Goal: Task Accomplishment & Management: Manage account settings

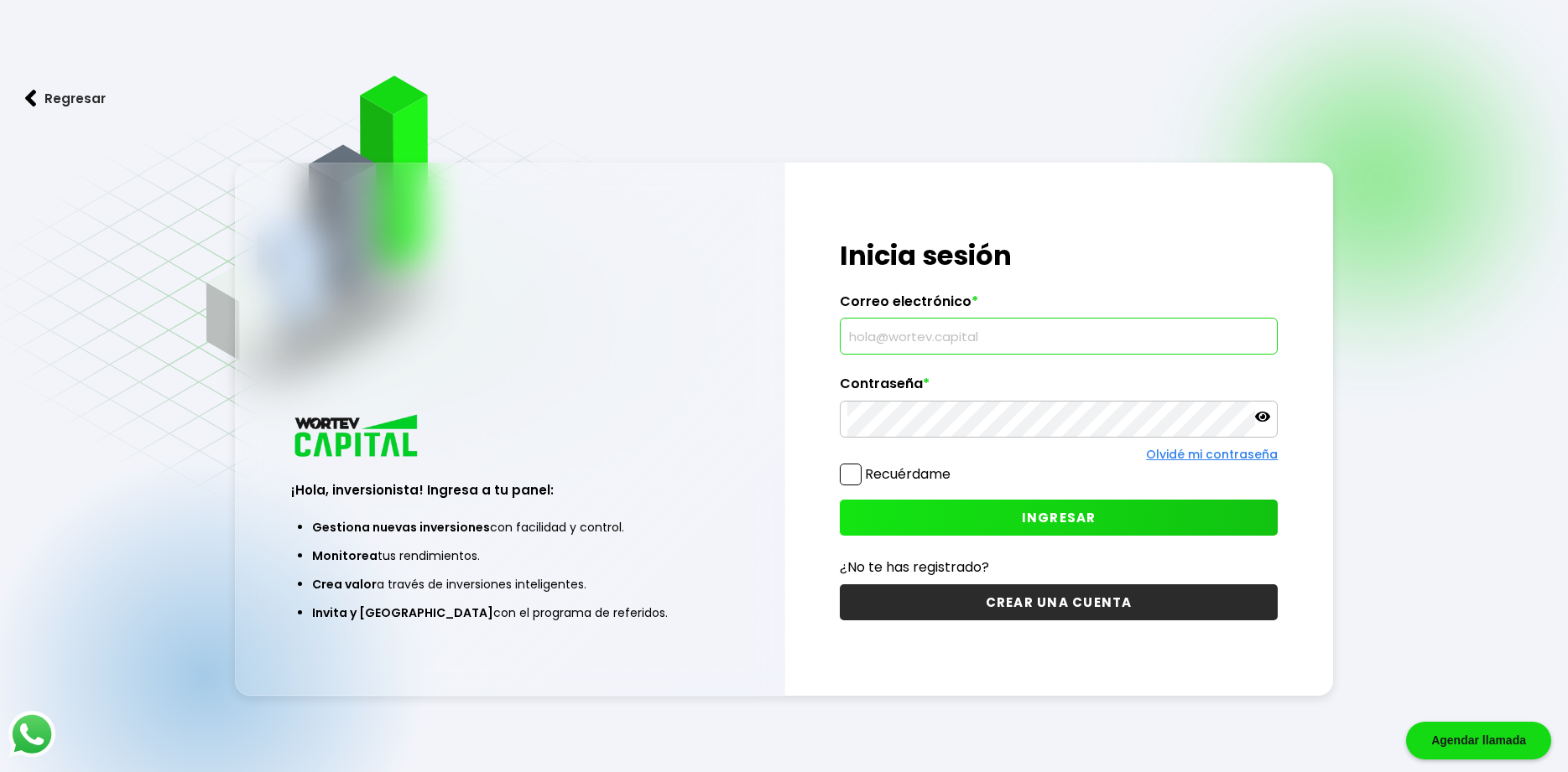
click at [1009, 338] on input "text" at bounding box center [1059, 336] width 424 height 35
type input "[EMAIL_ADDRESS][DOMAIN_NAME]"
click at [1090, 530] on button "INGRESAR" at bounding box center [1059, 518] width 438 height 36
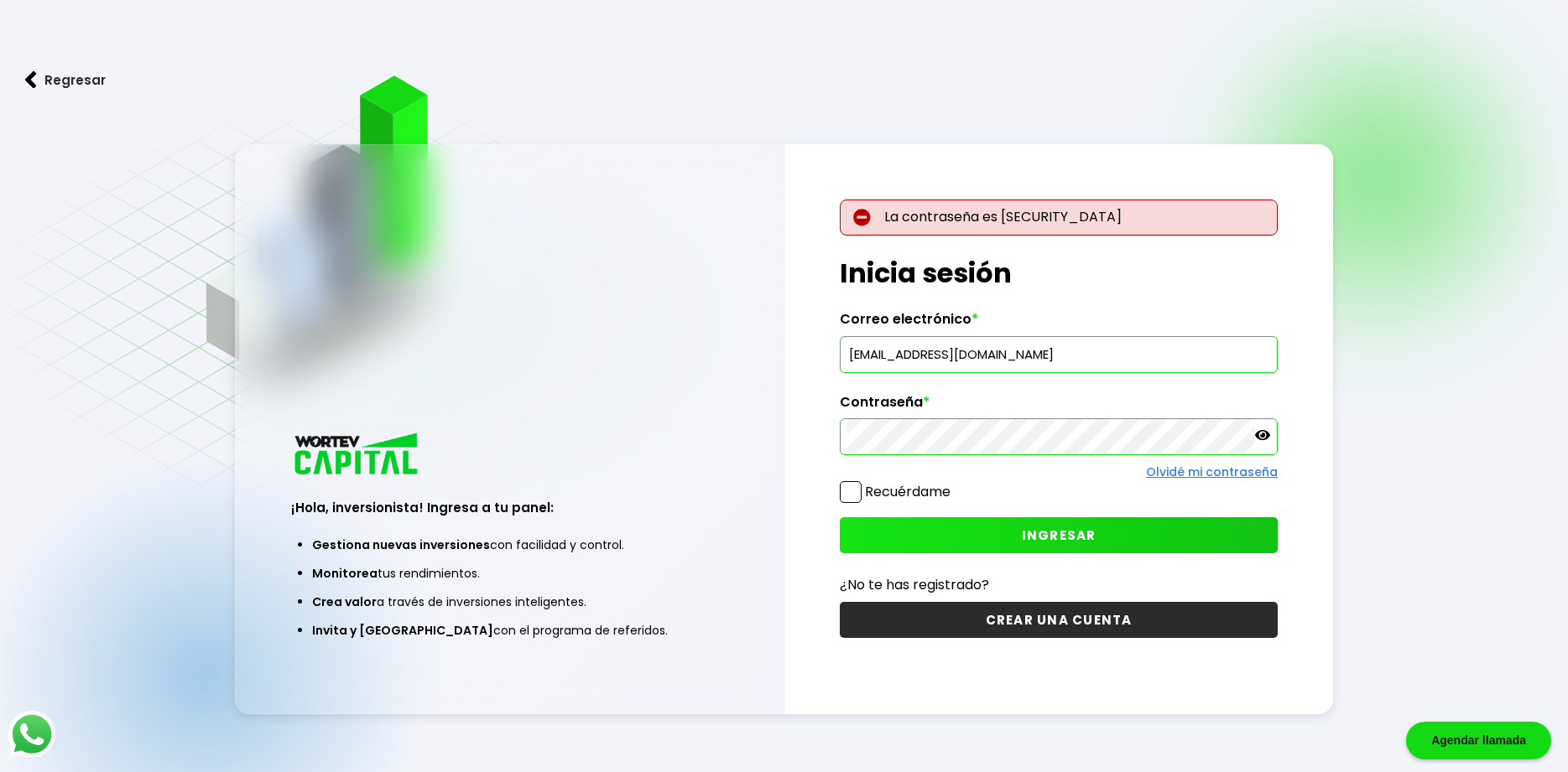
click at [1263, 434] on icon at bounding box center [1262, 436] width 15 height 10
click at [851, 493] on span at bounding box center [850, 492] width 22 height 22
click at [954, 484] on input "Recuérdame" at bounding box center [954, 484] width 0 height 0
click at [882, 526] on button "INGRESAR" at bounding box center [1059, 536] width 438 height 36
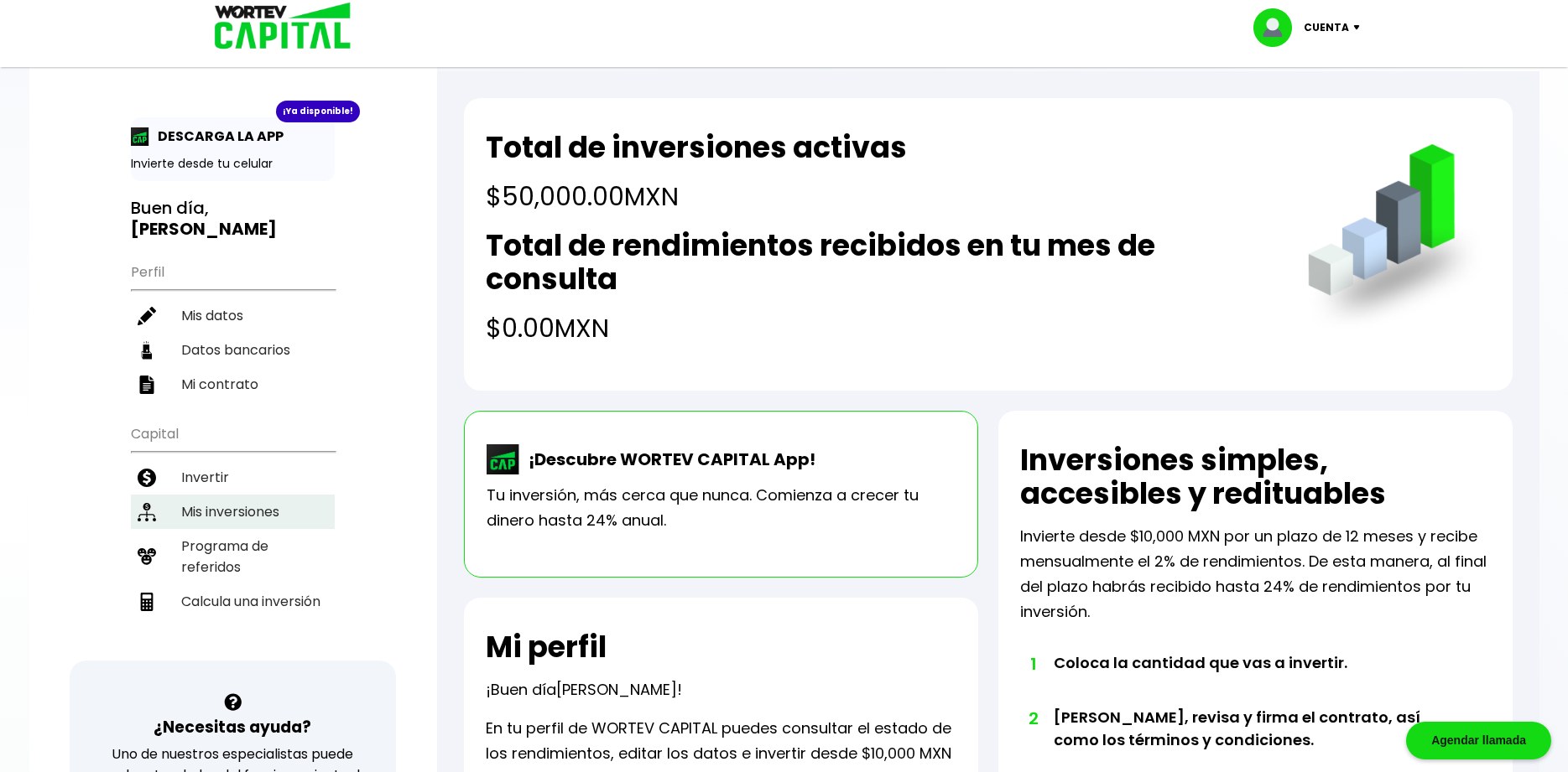
click at [236, 495] on li "Mis inversiones" at bounding box center [233, 512] width 204 height 35
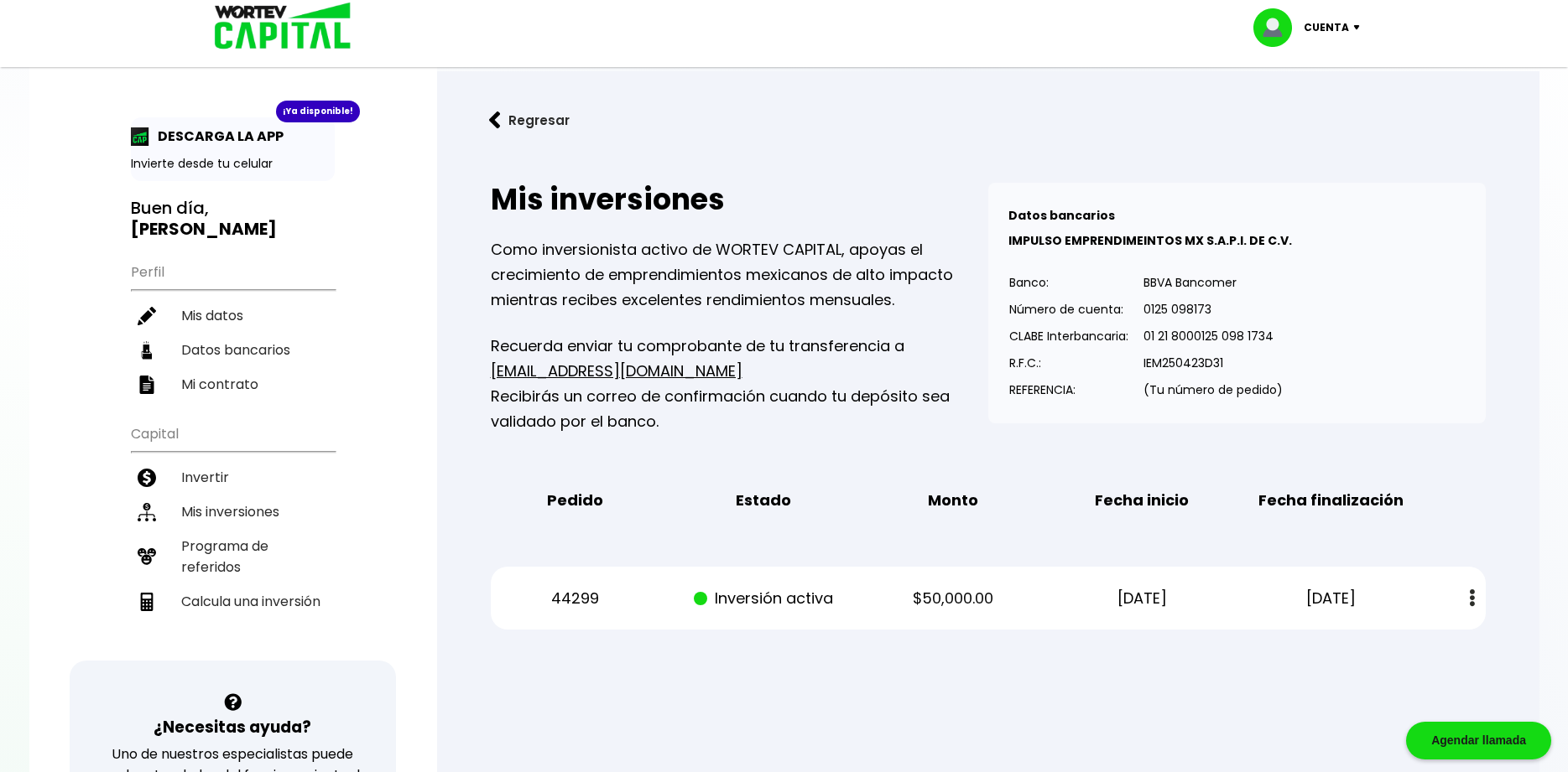
click at [1464, 595] on button at bounding box center [1471, 599] width 23 height 36
click at [1421, 538] on div "Mis inversiones Como inversionista activo de WORTEV CAPITAL, apoyas el crecimie…" at bounding box center [988, 406] width 1048 height 500
click at [1387, 646] on link "Estado de cuenta" at bounding box center [1363, 643] width 117 height 21
click at [1471, 592] on img at bounding box center [1472, 598] width 5 height 17
click at [217, 499] on li "Mis inversiones" at bounding box center [233, 512] width 204 height 35
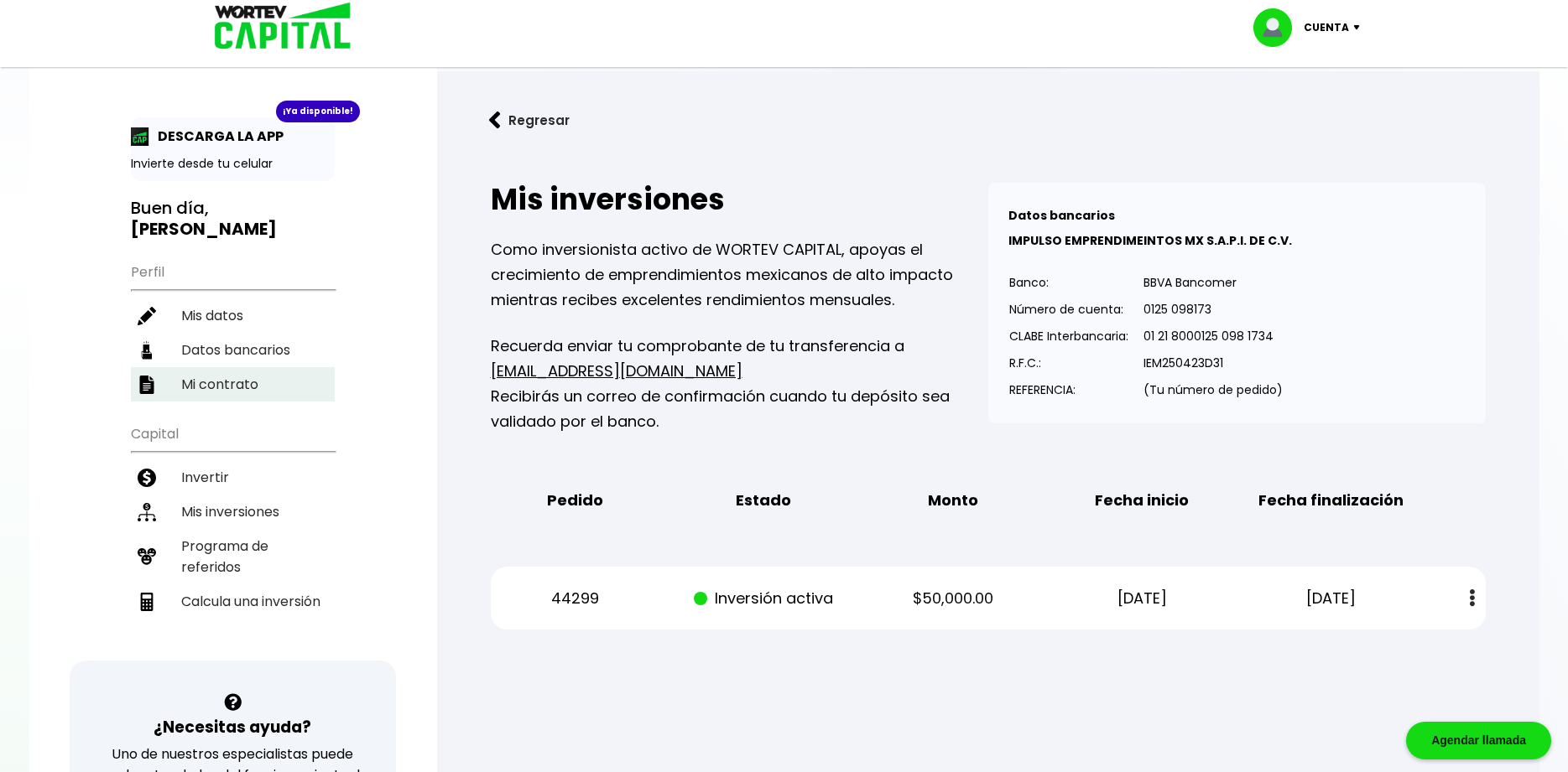
click at [228, 367] on li "Mi contrato" at bounding box center [233, 385] width 204 height 35
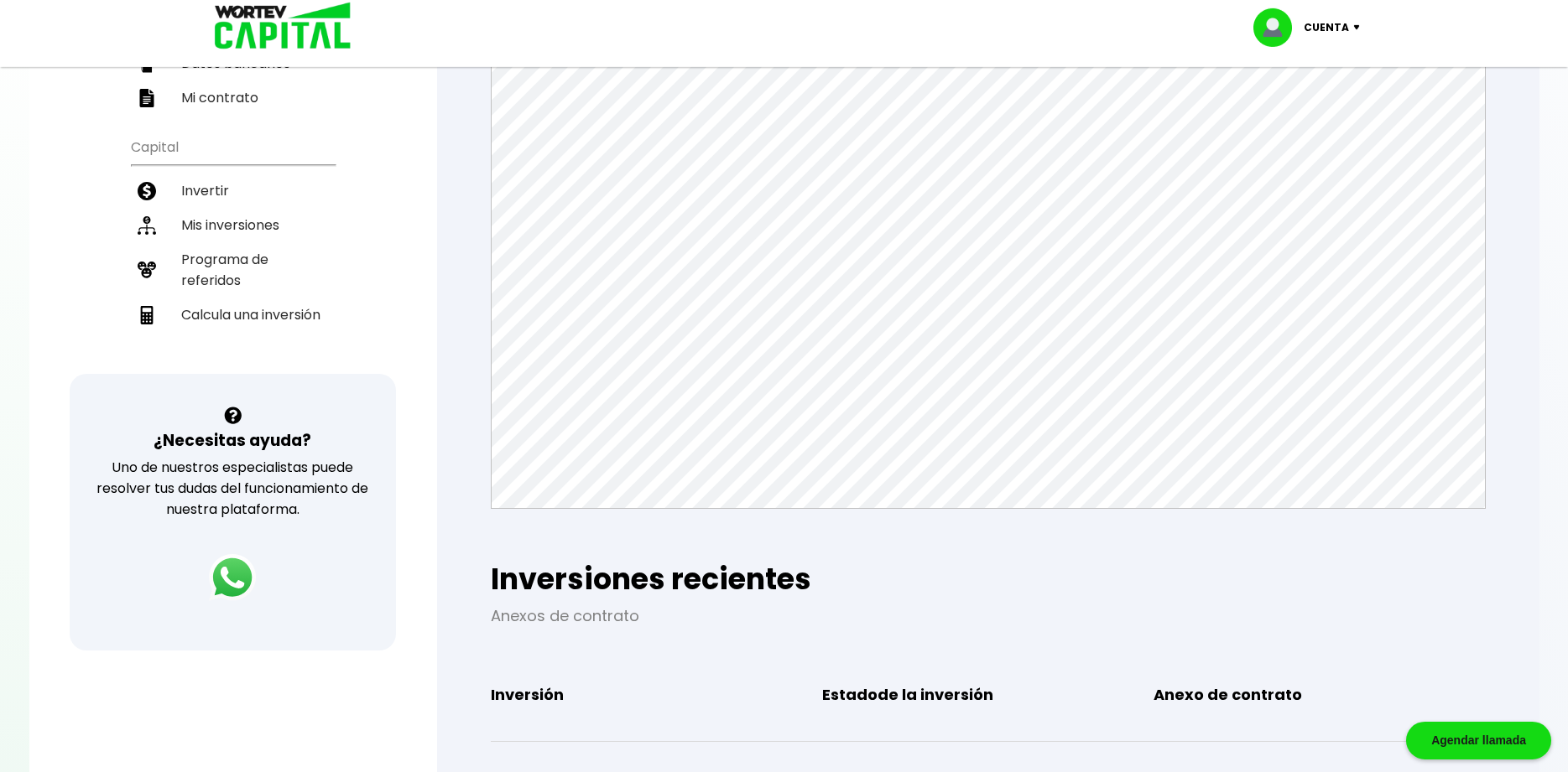
scroll to position [497, 0]
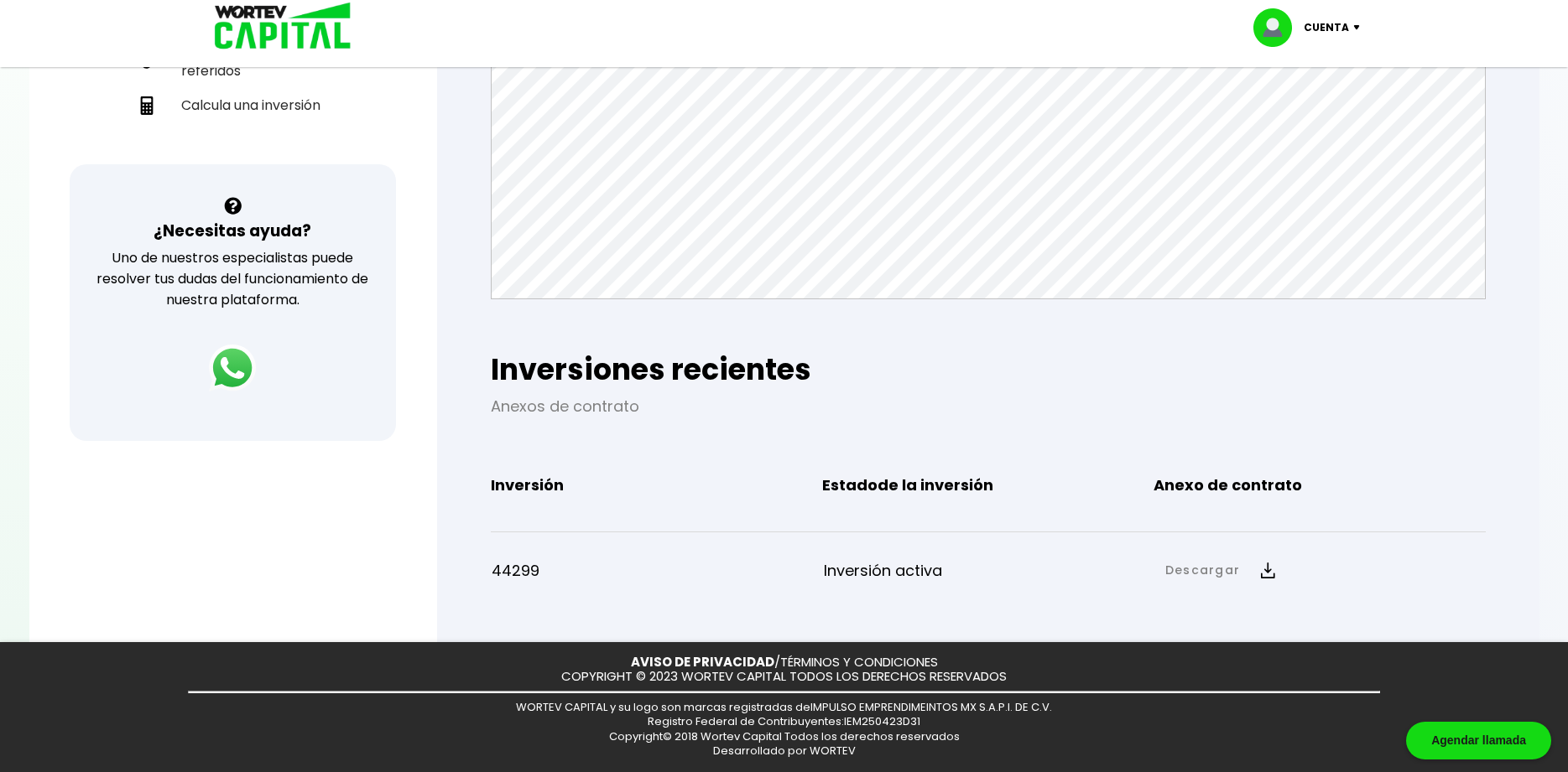
click at [866, 574] on p "Inversión activa" at bounding box center [990, 570] width 331 height 25
click at [1273, 576] on button "Descargar" at bounding box center [1220, 571] width 129 height 36
click at [1301, 634] on link "Anexo de contrato" at bounding box center [1351, 627] width 124 height 21
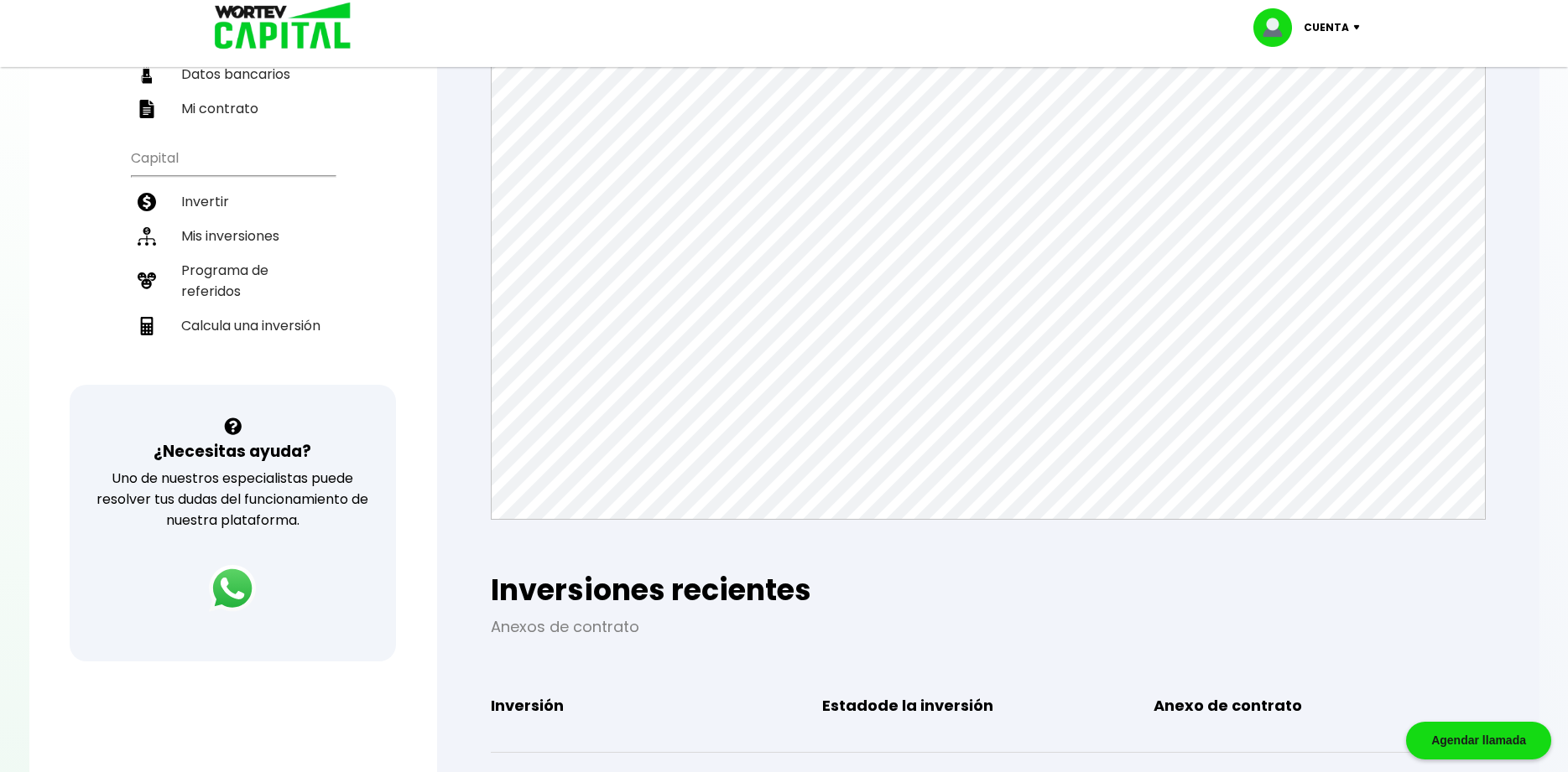
scroll to position [260, 0]
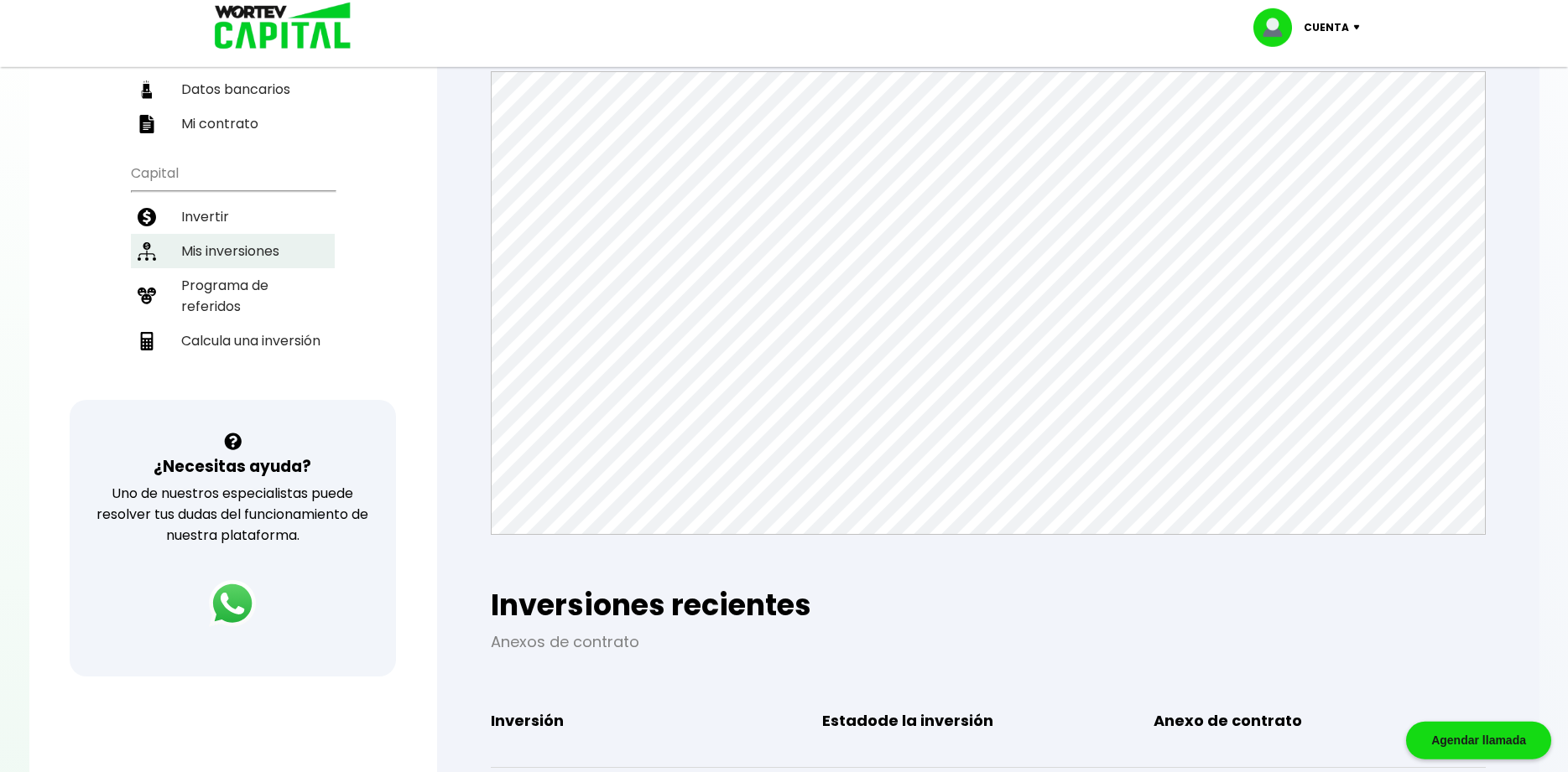
click at [246, 234] on li "Mis inversiones" at bounding box center [233, 251] width 204 height 35
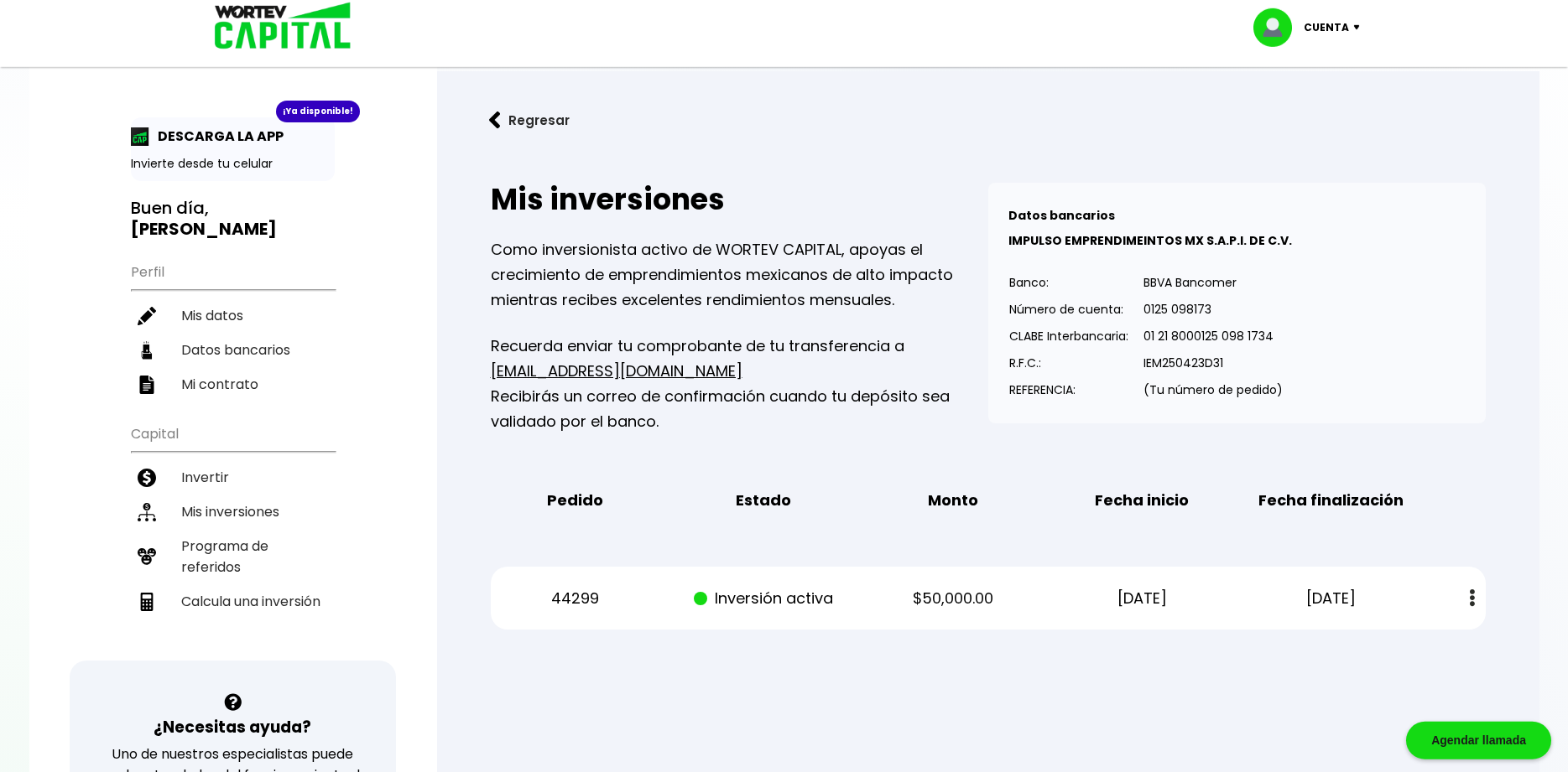
click at [1470, 593] on img at bounding box center [1472, 598] width 5 height 17
click at [1384, 641] on link "Estado de cuenta" at bounding box center [1363, 643] width 117 height 21
